Goal: Transaction & Acquisition: Purchase product/service

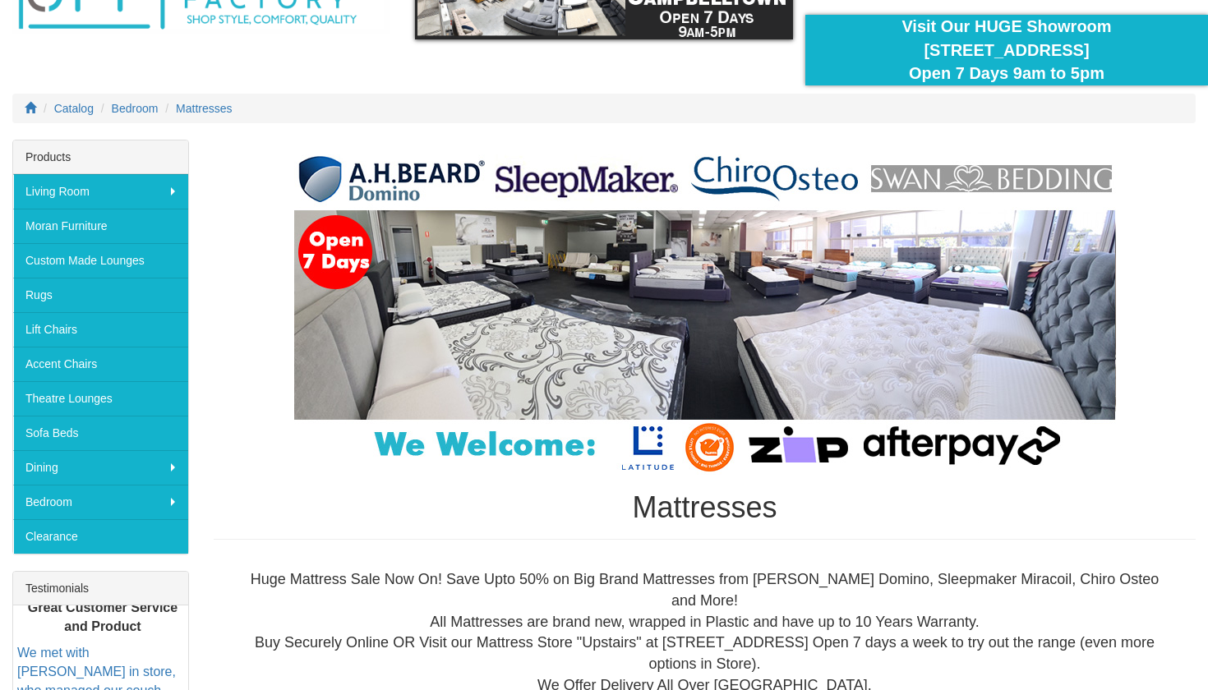
scroll to position [152, 0]
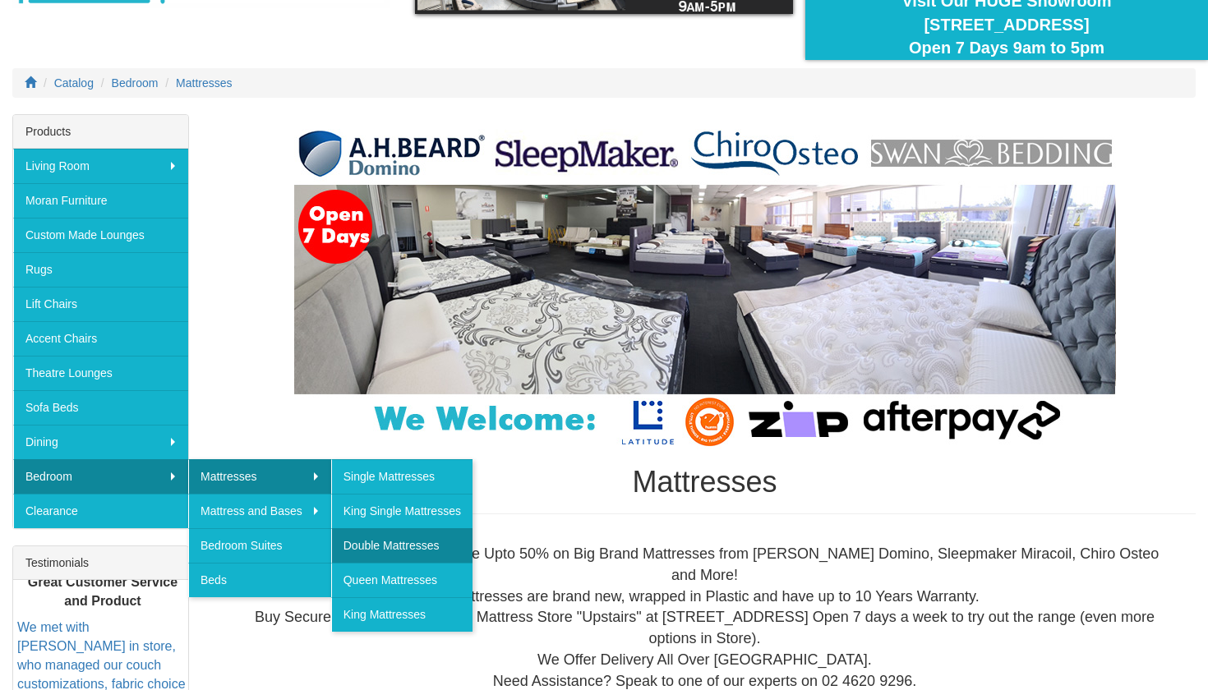
click at [382, 550] on link "Double Mattresses" at bounding box center [401, 545] width 141 height 35
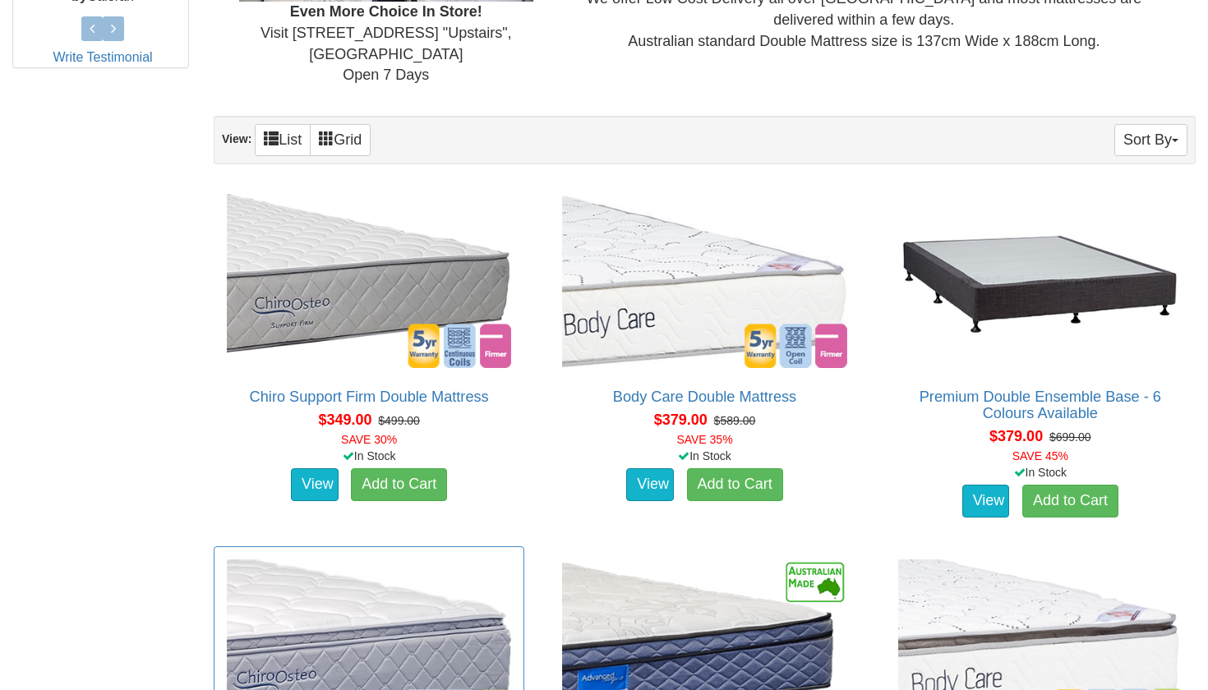
scroll to position [868, 0]
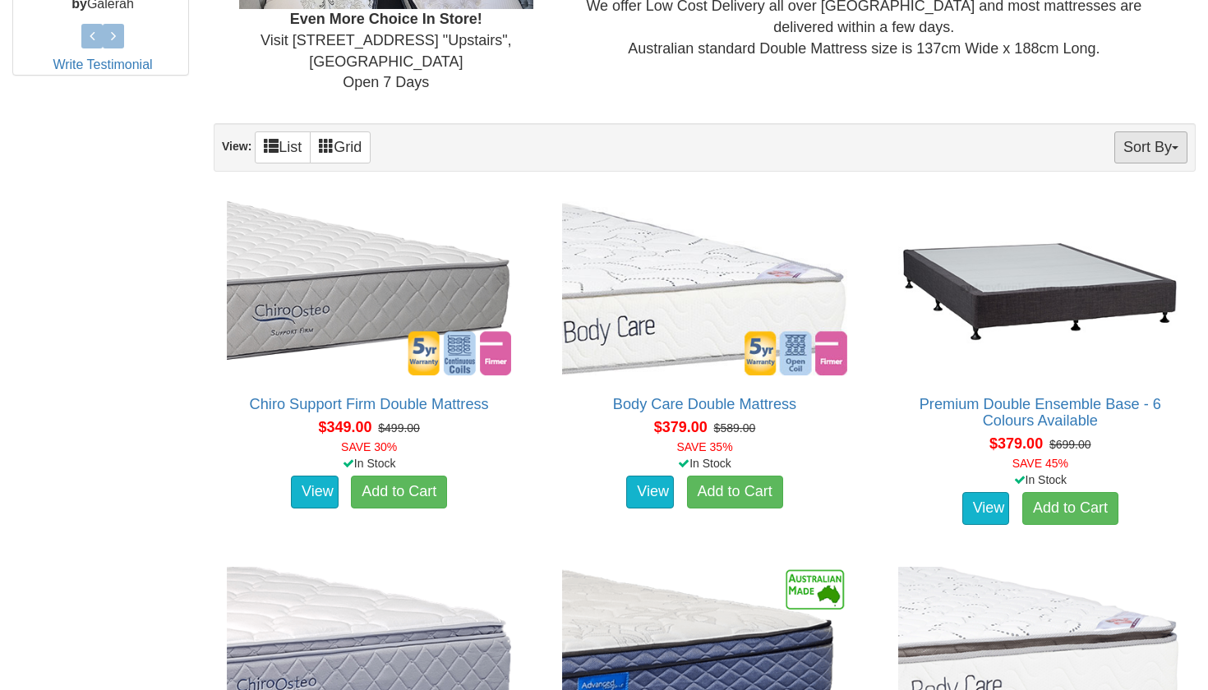
click at [1136, 141] on button "Sort By" at bounding box center [1150, 147] width 73 height 32
click at [1119, 194] on link "Price+" at bounding box center [1122, 201] width 130 height 21
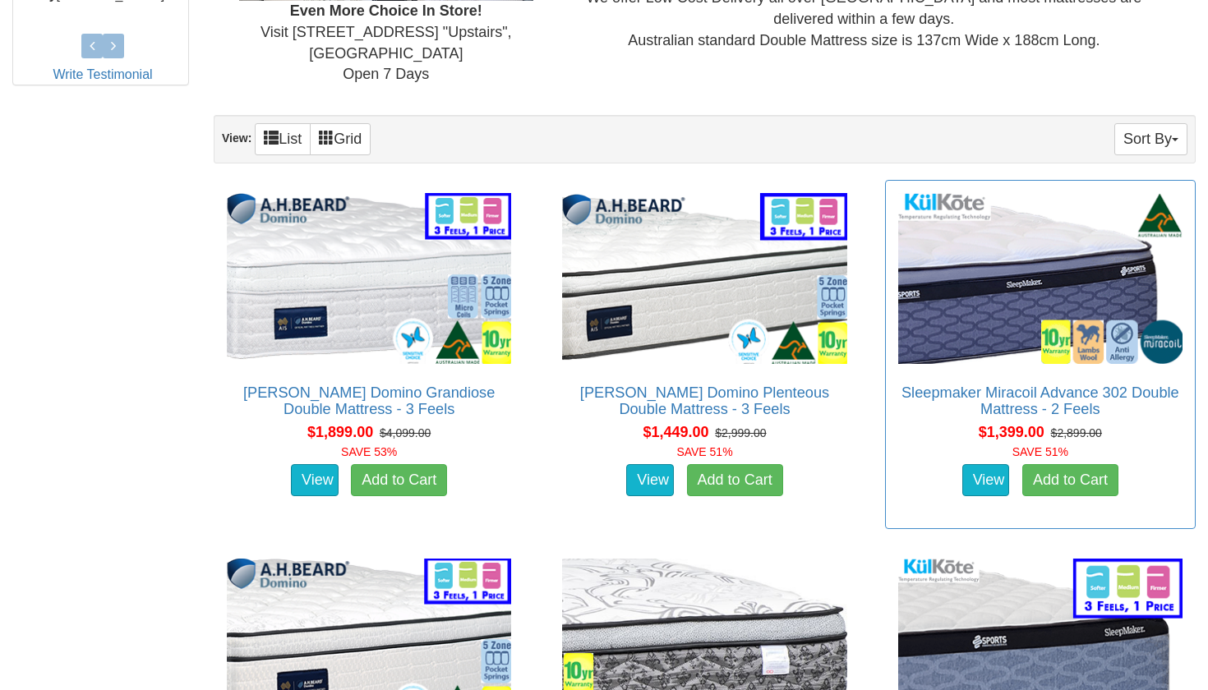
scroll to position [878, 0]
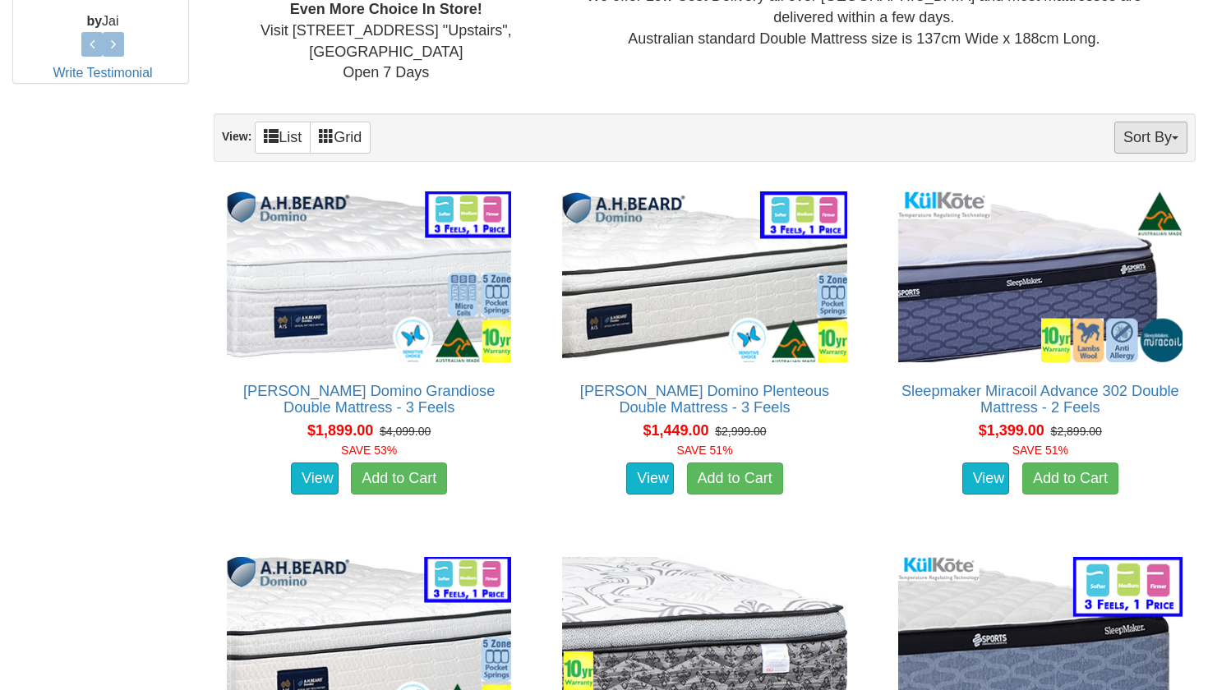
click at [1151, 124] on button "Sort By" at bounding box center [1150, 138] width 73 height 32
click at [1108, 189] on link "Price-" at bounding box center [1122, 192] width 130 height 21
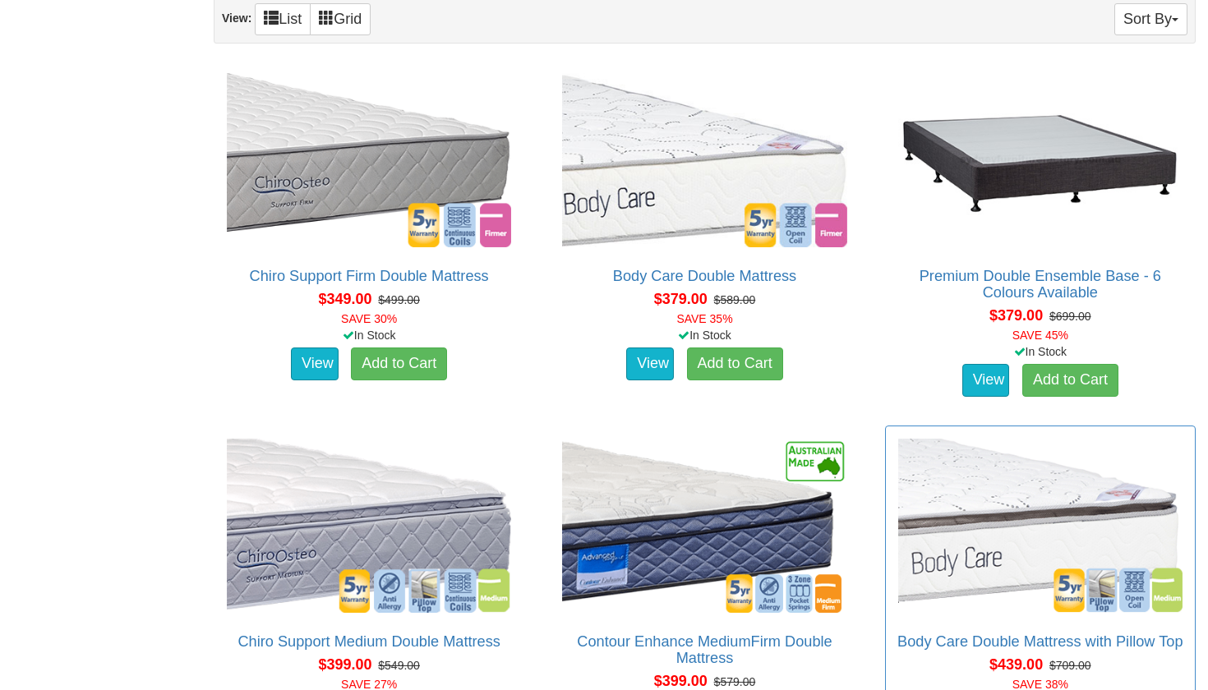
scroll to position [994, 0]
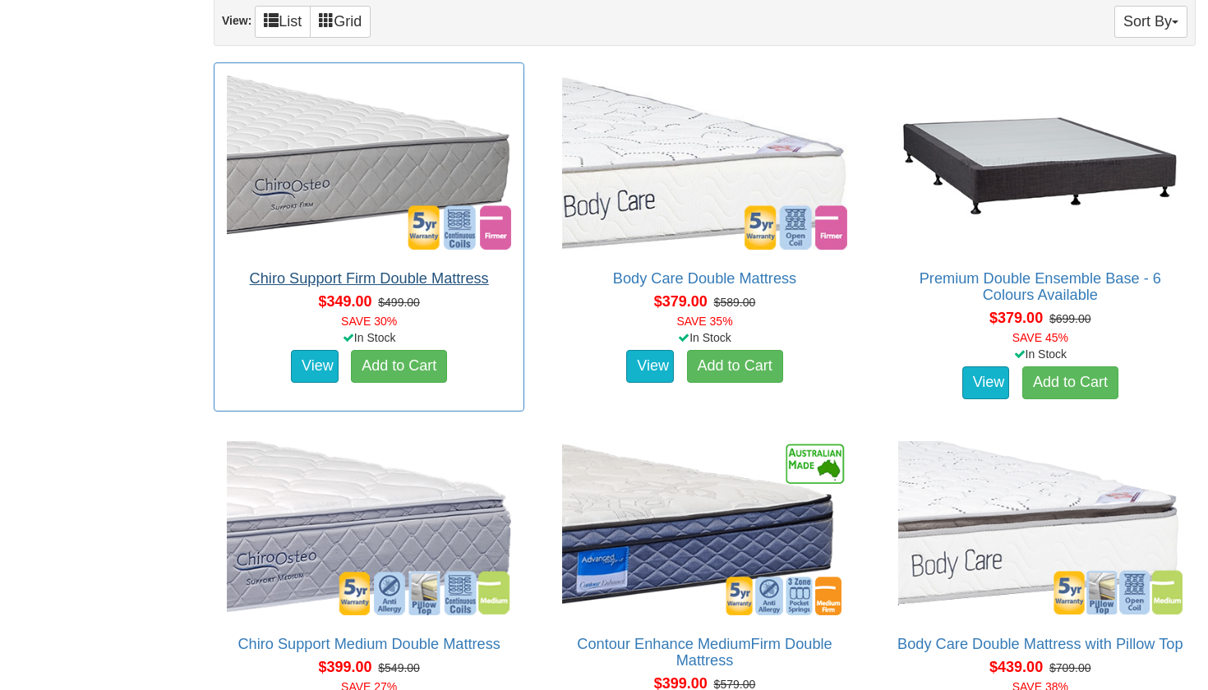
click at [364, 280] on link "Chiro Support Firm Double Mattress" at bounding box center [369, 278] width 239 height 16
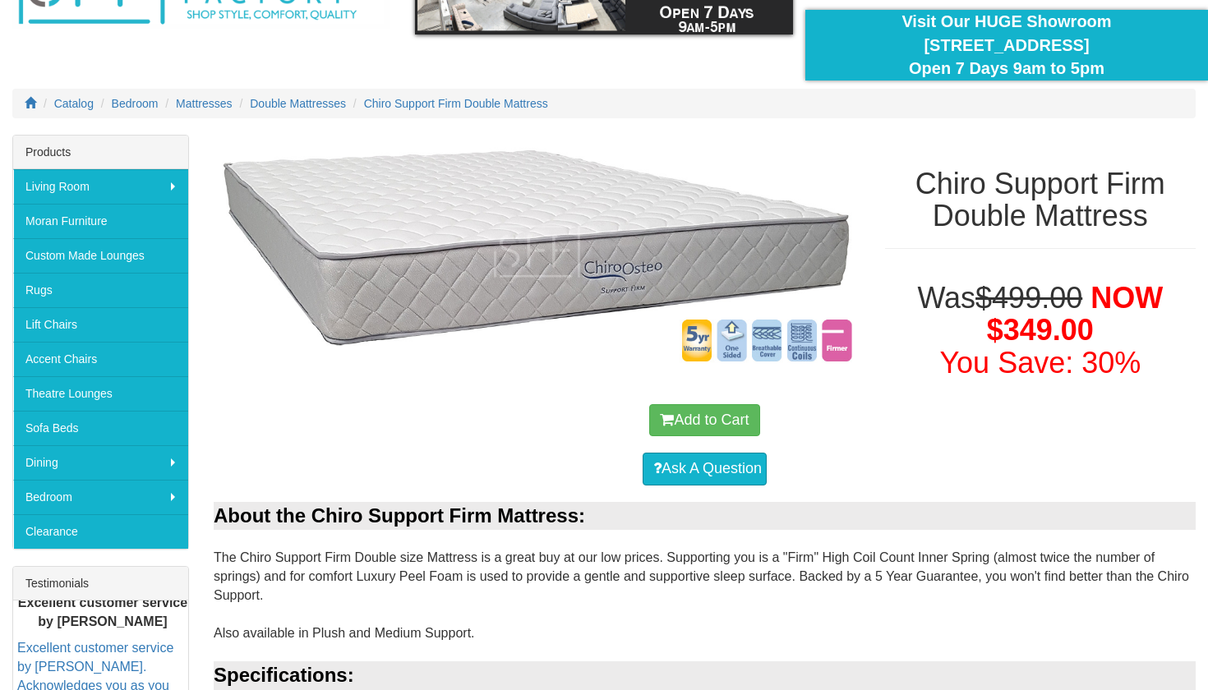
scroll to position [120, 0]
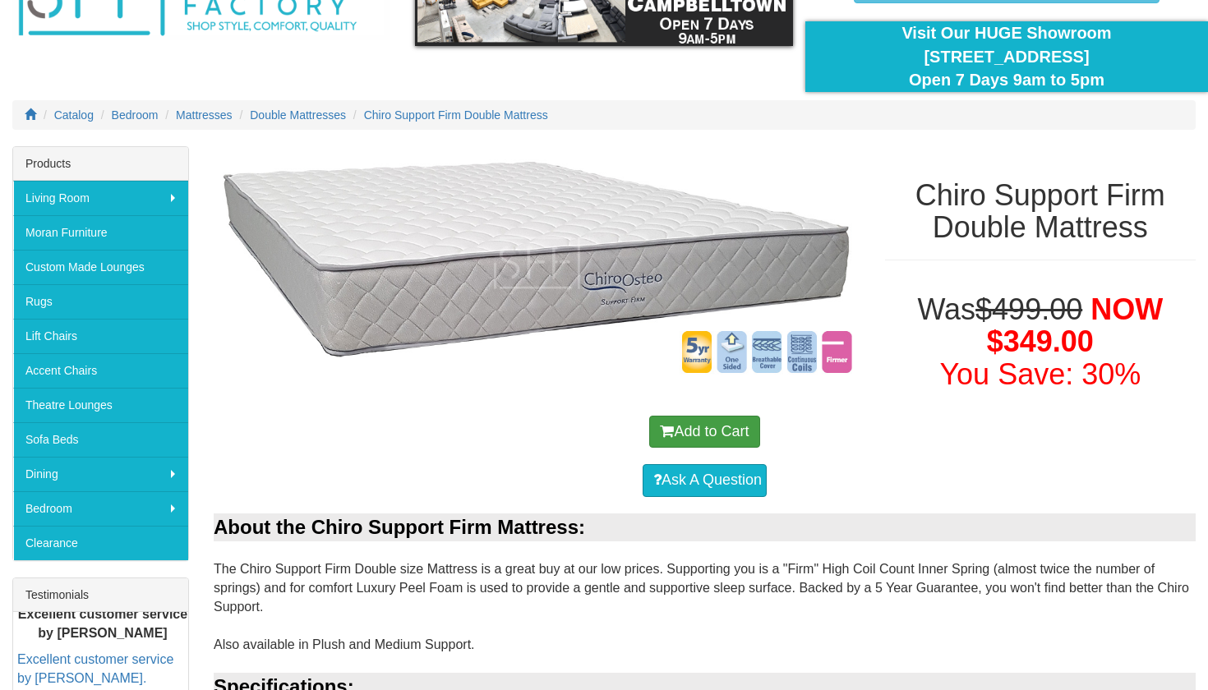
click at [722, 427] on button "Add to Cart" at bounding box center [704, 432] width 110 height 33
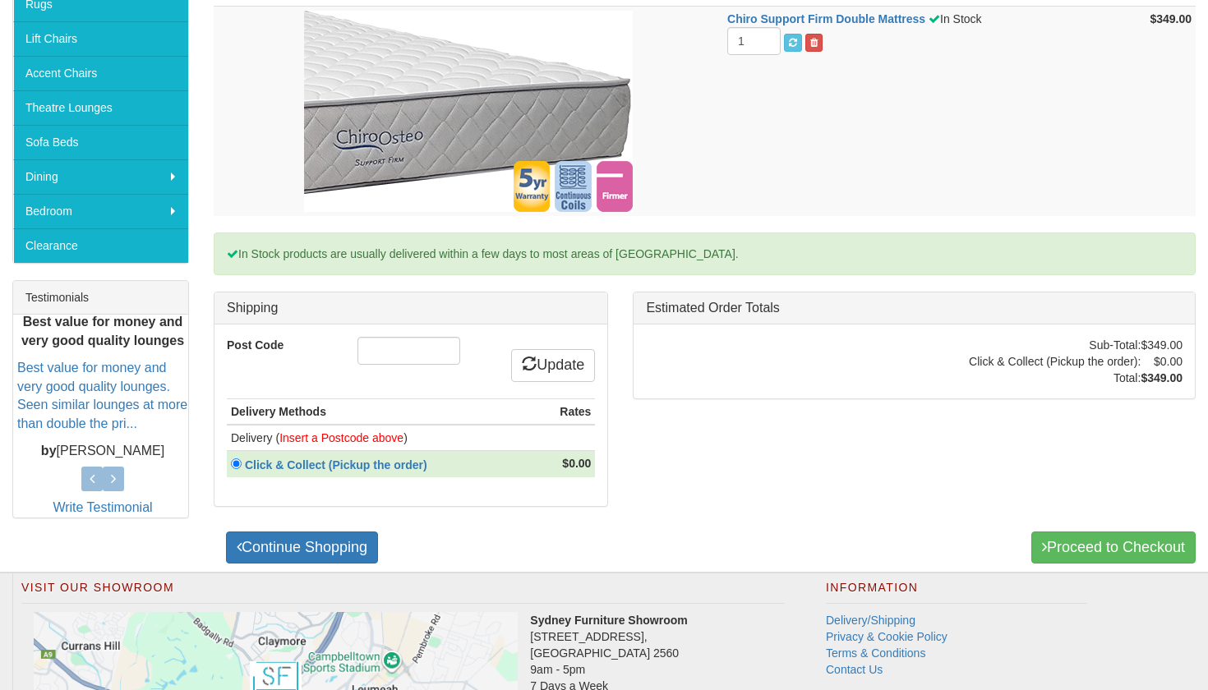
scroll to position [424, 0]
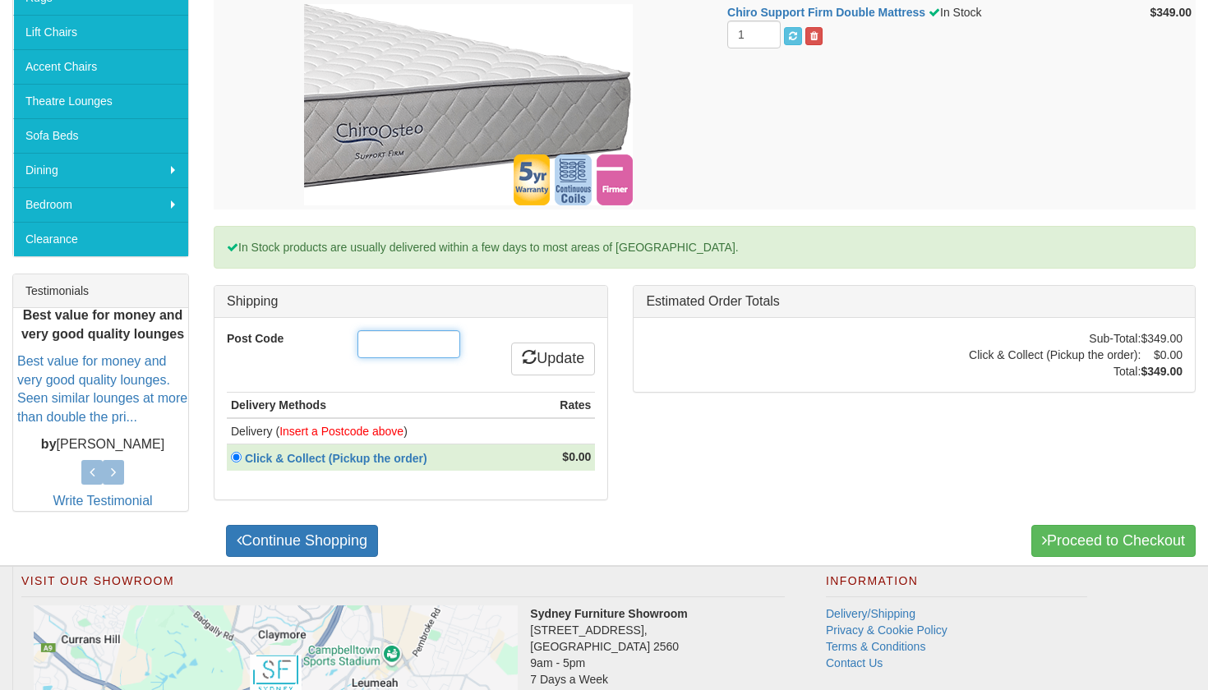
click at [444, 340] on input "Post Code" at bounding box center [408, 344] width 103 height 28
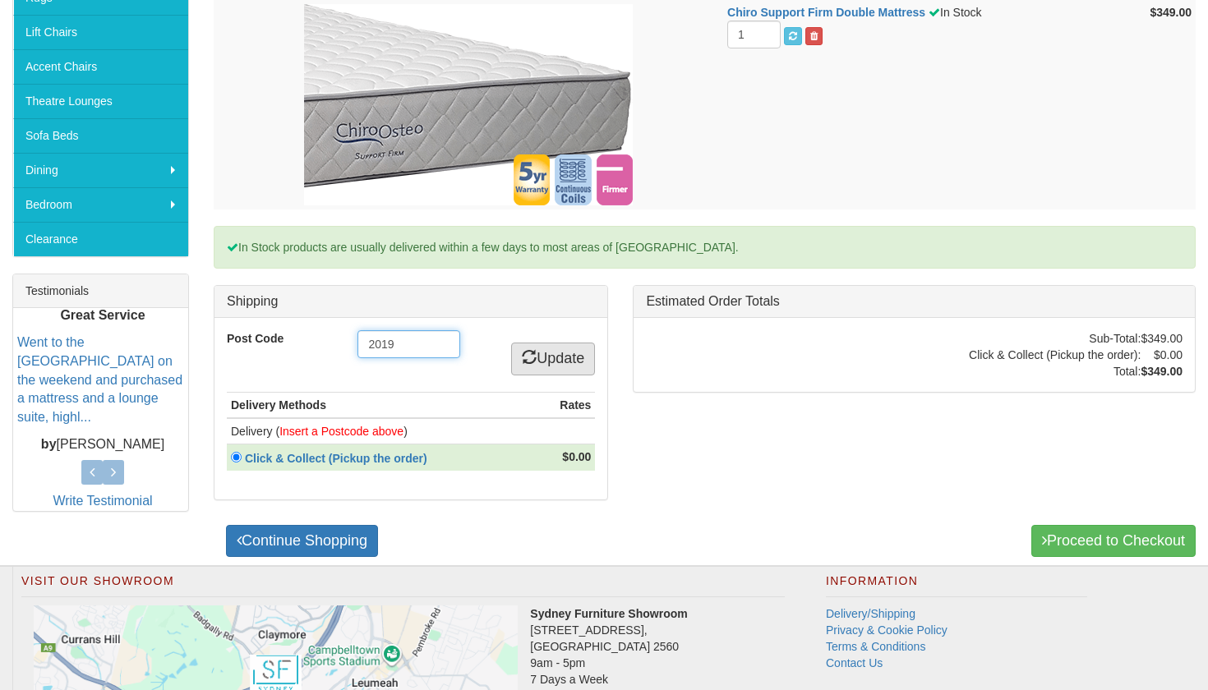
type input "2019"
click at [561, 365] on link "Update" at bounding box center [553, 359] width 84 height 33
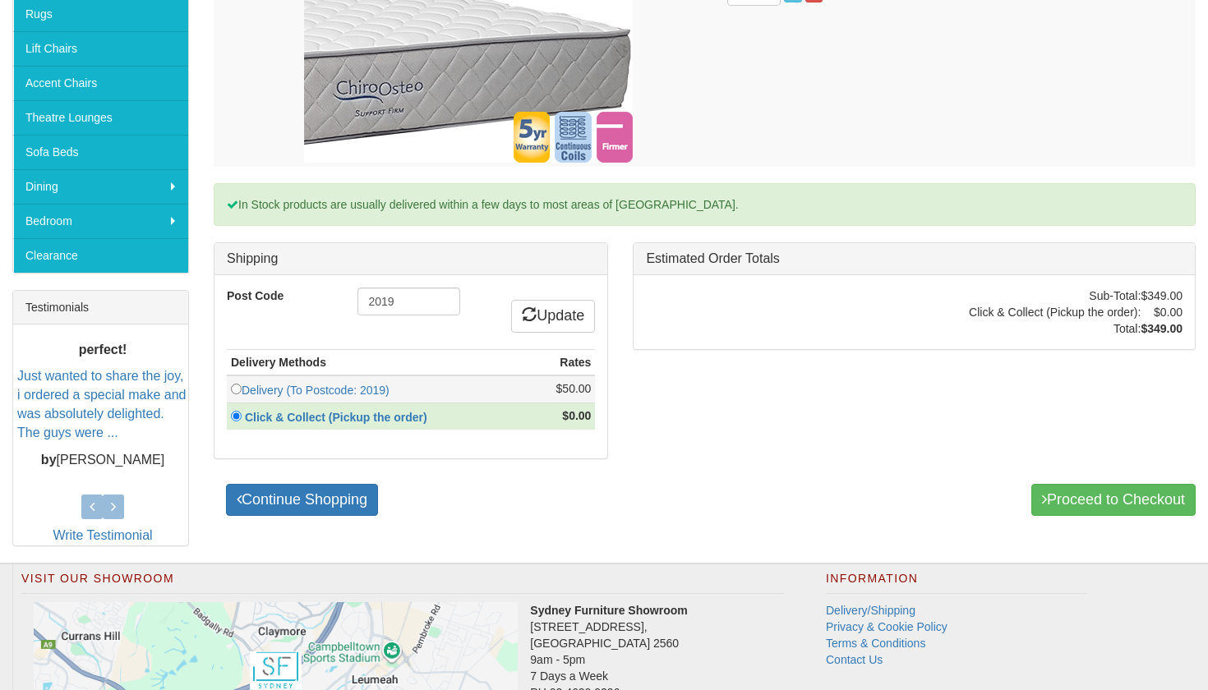
scroll to position [385, 0]
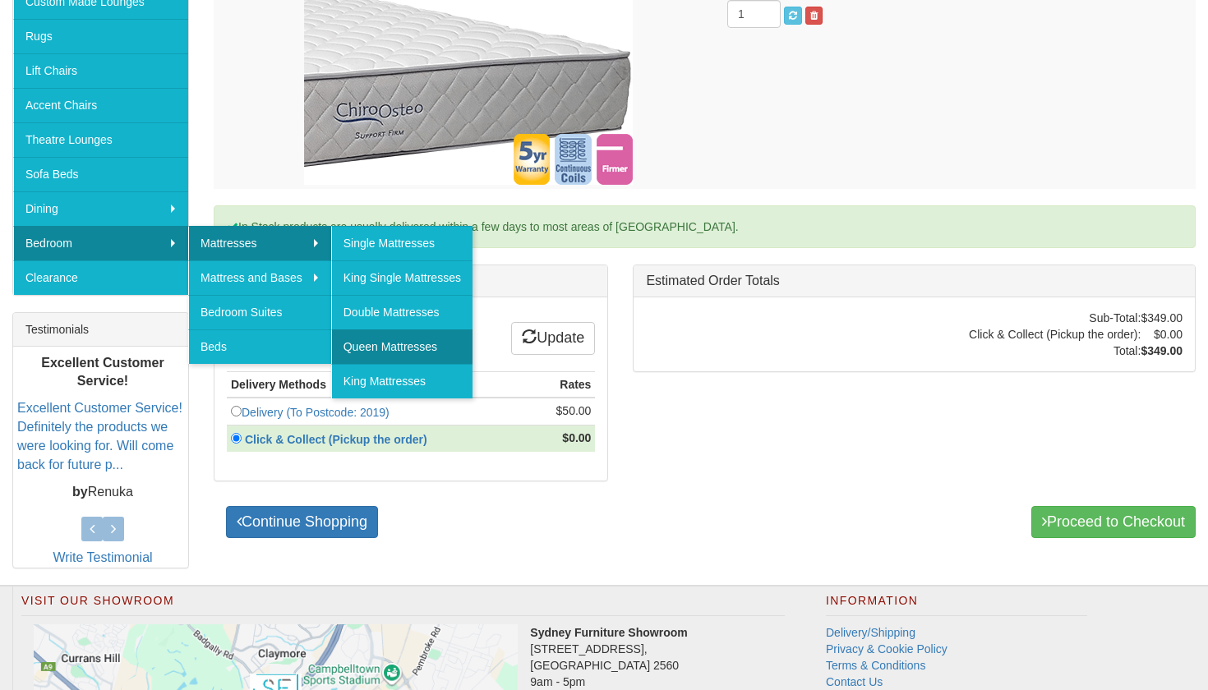
click at [401, 348] on link "Queen Mattresses" at bounding box center [401, 346] width 141 height 35
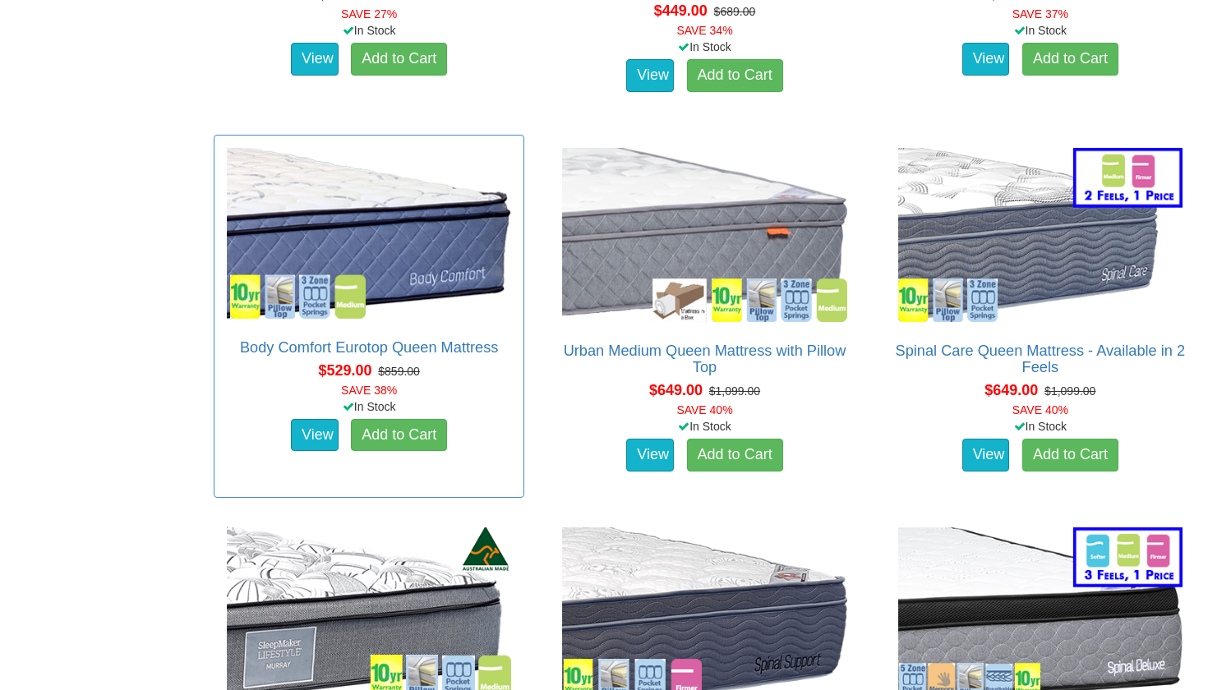
scroll to position [1700, 0]
